Goal: Check status: Check status

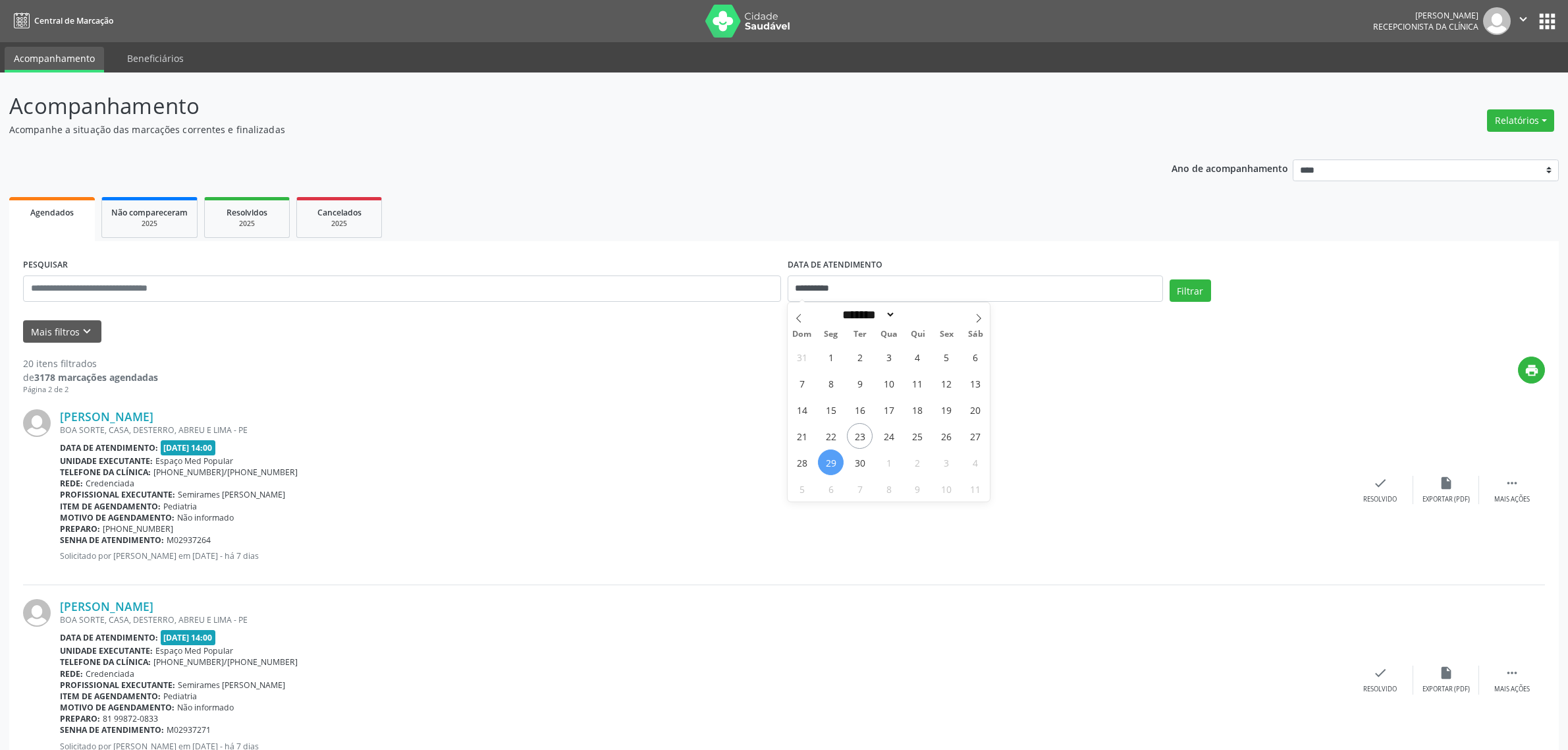
select select "*"
click at [914, 437] on span "25" at bounding box center [918, 436] width 26 height 26
type input "**********"
click at [914, 437] on span "25" at bounding box center [918, 436] width 26 height 26
click at [1185, 294] on button "Filtrar" at bounding box center [1190, 291] width 42 height 22
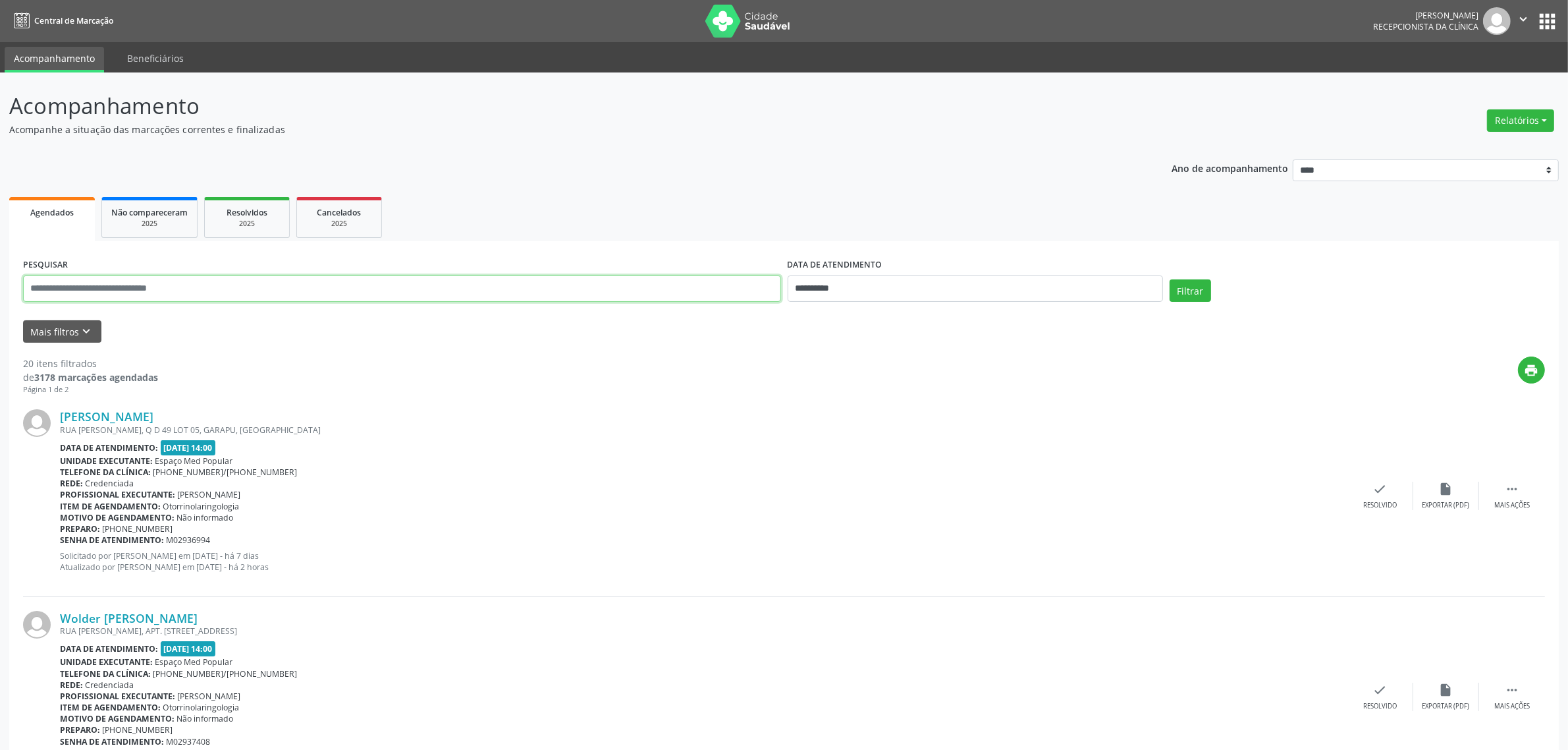
click at [123, 284] on input "text" at bounding box center [402, 289] width 758 height 26
type input "****"
click at [1169, 280] on button "Filtrar" at bounding box center [1190, 291] width 42 height 22
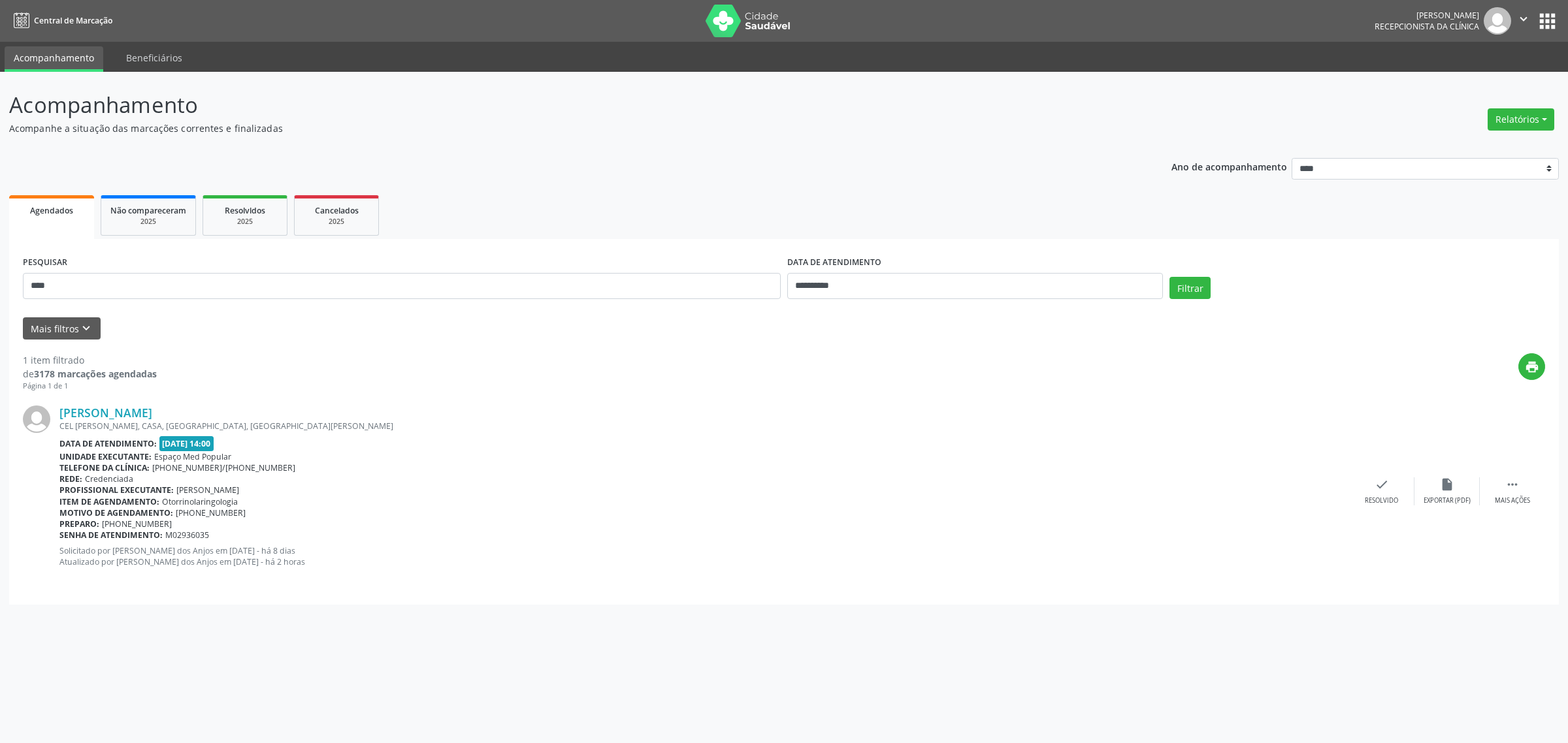
drag, startPoint x: 209, startPoint y: 412, endPoint x: 57, endPoint y: 418, distance: 152.1
click at [57, 418] on div "[PERSON_NAME] CEL [PERSON_NAME], CASA, [GEOGRAPHIC_DATA], [GEOGRAPHIC_DATA] - P…" at bounding box center [784, 490] width 1522 height 198
copy div "[PERSON_NAME]"
